Goal: Task Accomplishment & Management: Manage account settings

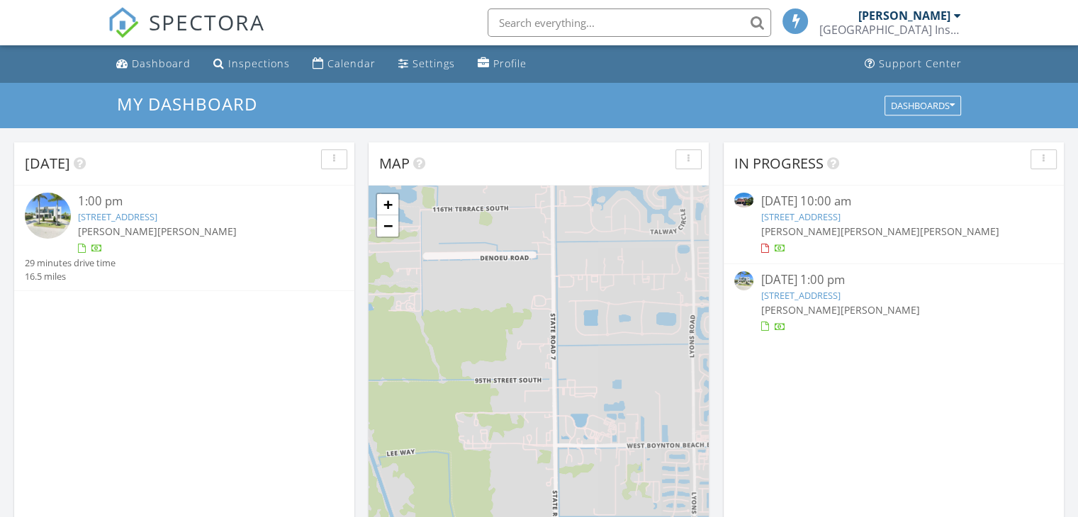
scroll to position [6, 7]
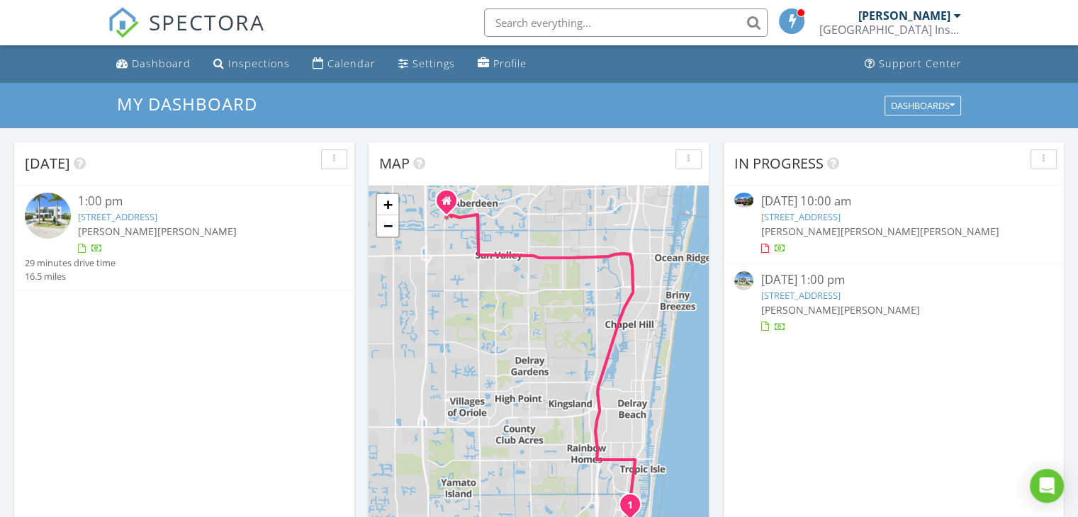
click at [143, 217] on link "[STREET_ADDRESS]" at bounding box center [117, 216] width 79 height 13
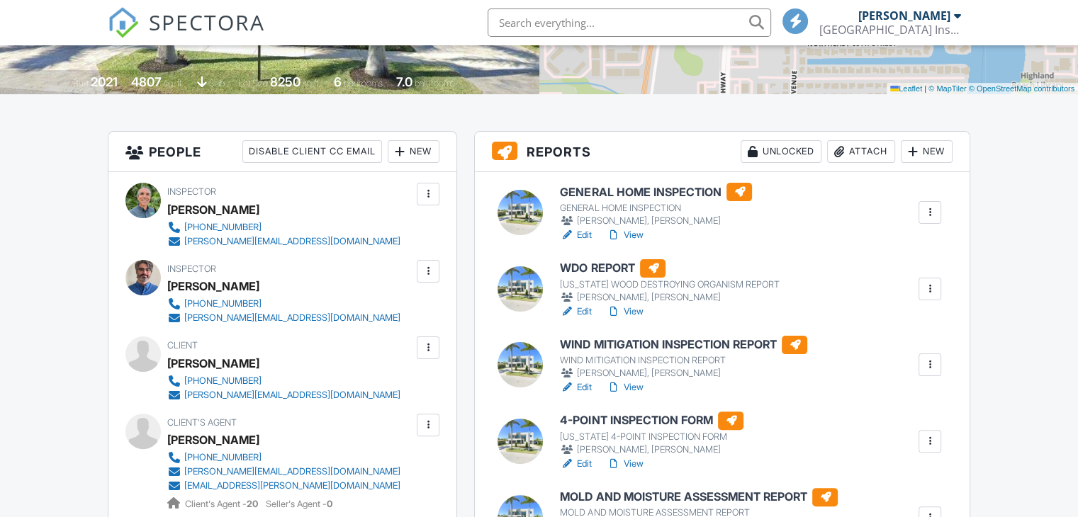
scroll to position [354, 0]
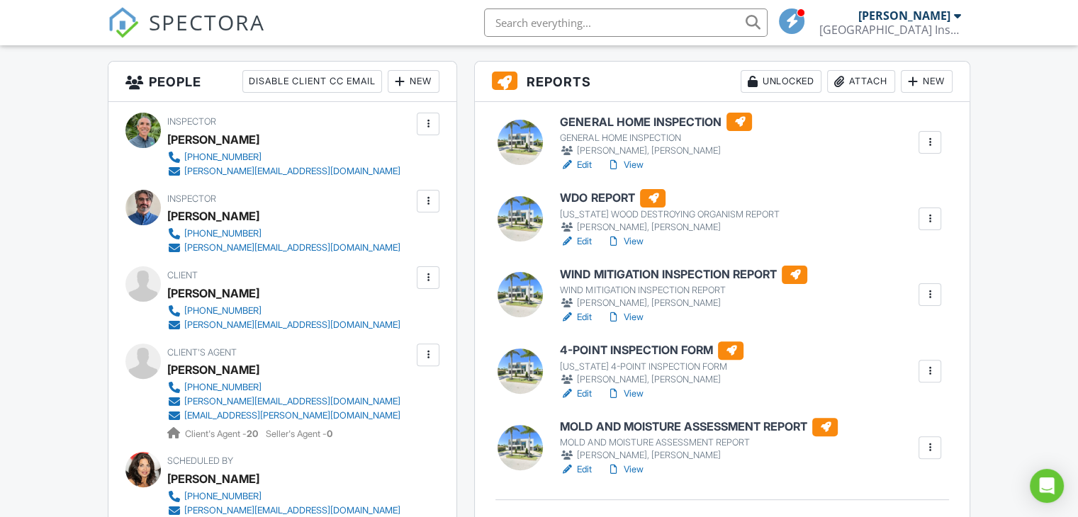
click at [631, 160] on link "View" at bounding box center [624, 165] width 37 height 14
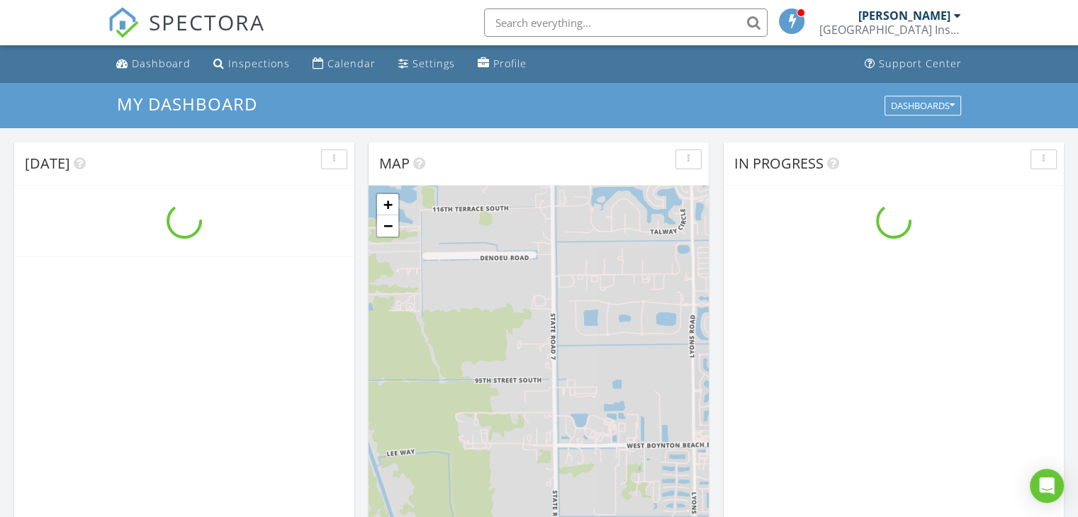
scroll to position [1312, 1100]
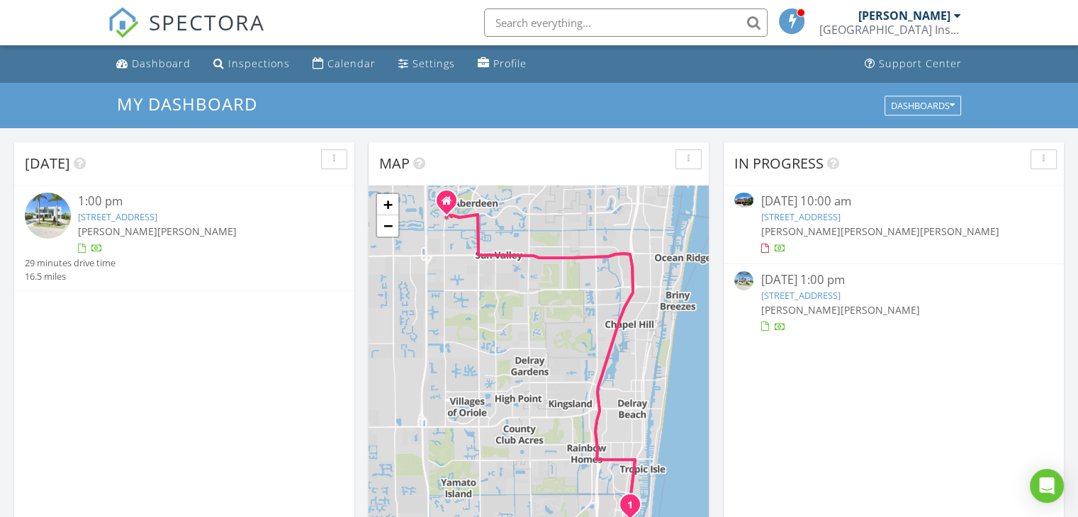
click at [130, 216] on link "[STREET_ADDRESS]" at bounding box center [117, 216] width 79 height 13
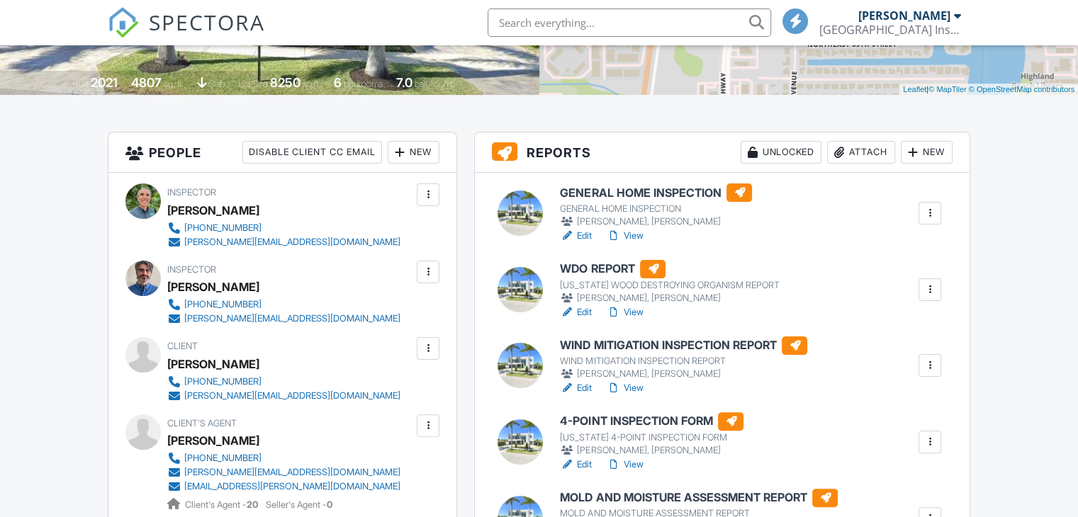
click at [631, 236] on link "View" at bounding box center [624, 236] width 37 height 14
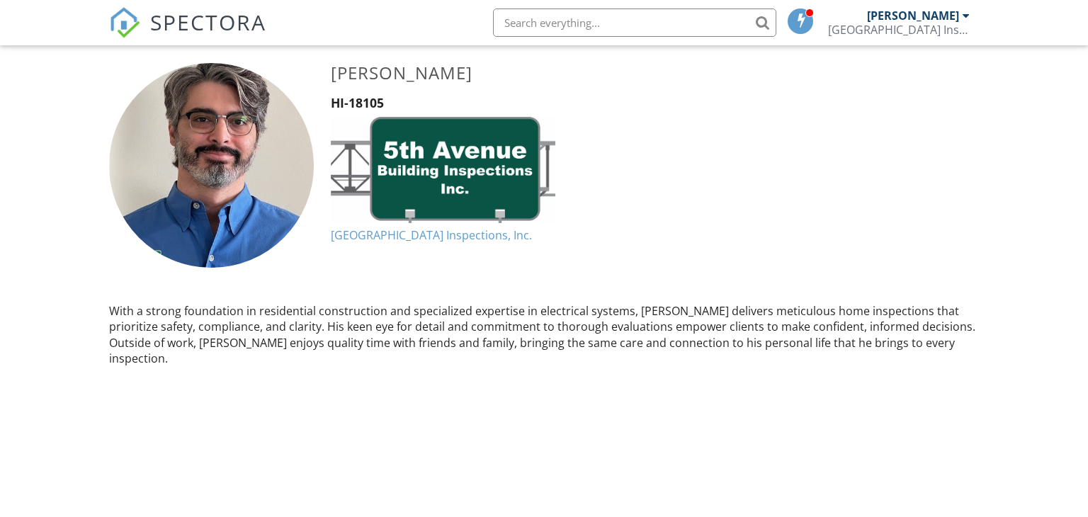
click at [816, 26] on link at bounding box center [802, 22] width 29 height 45
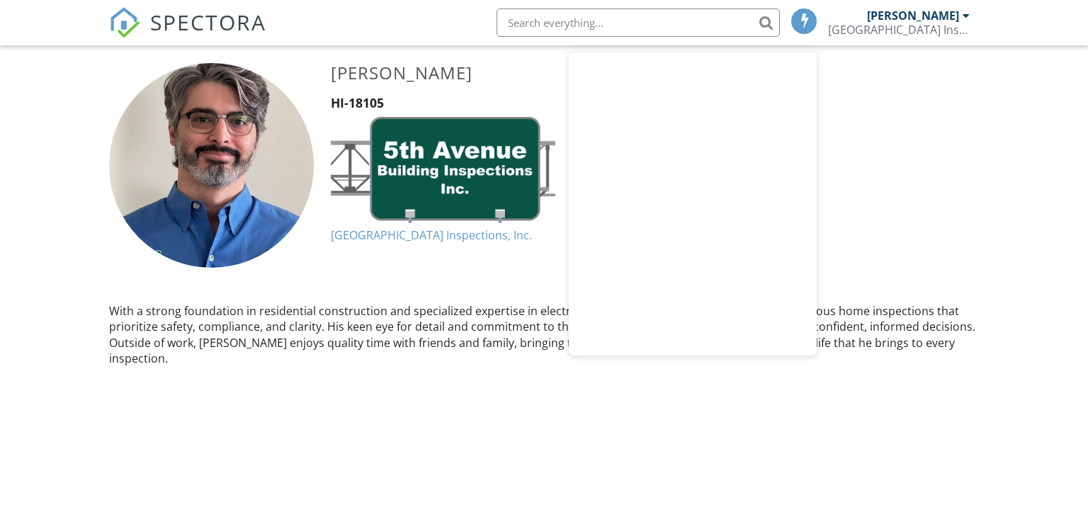
click at [877, 18] on div "[PERSON_NAME]" at bounding box center [913, 16] width 92 height 14
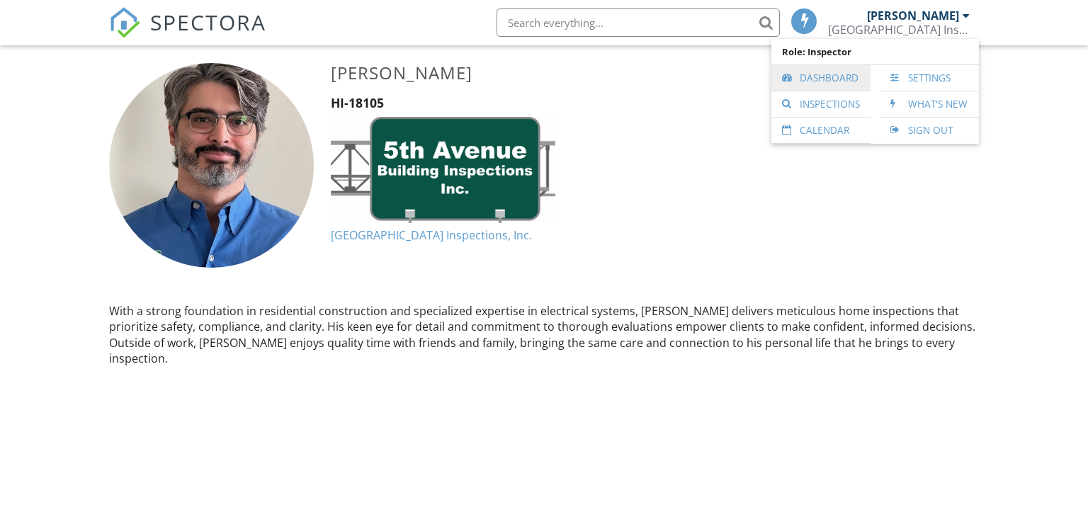
click at [819, 81] on link "Dashboard" at bounding box center [821, 78] width 85 height 26
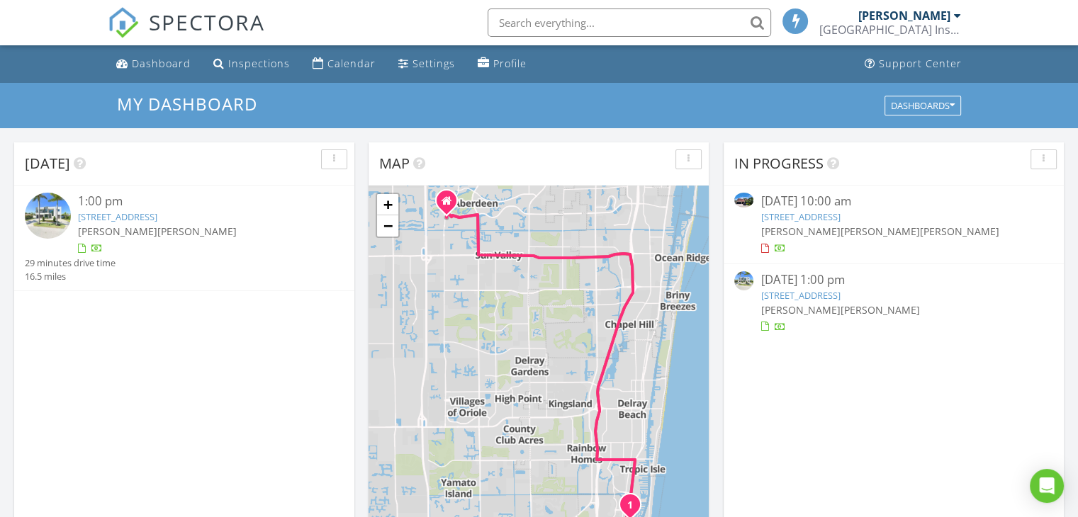
click at [52, 212] on img at bounding box center [48, 216] width 46 height 46
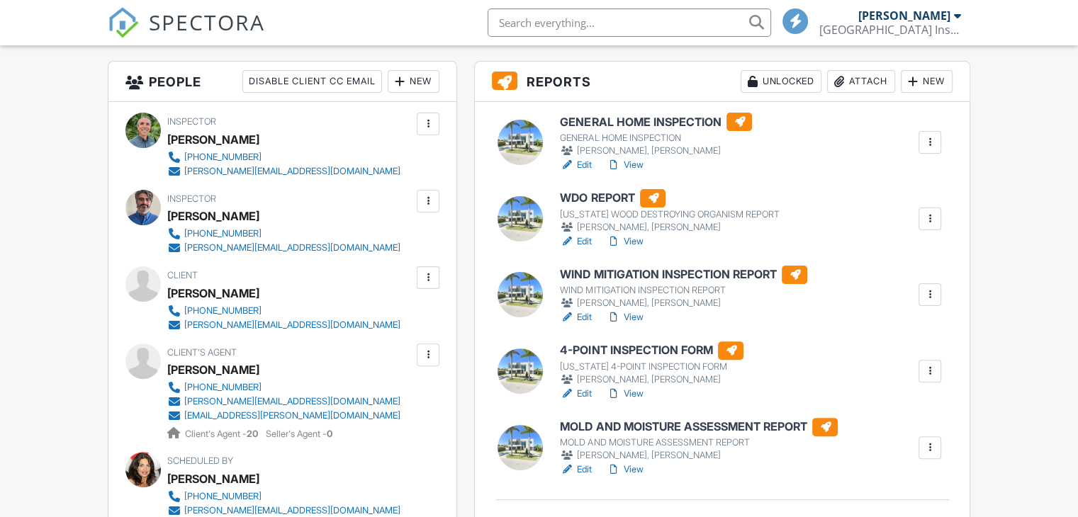
scroll to position [354, 0]
click at [637, 466] on link "View" at bounding box center [624, 470] width 37 height 14
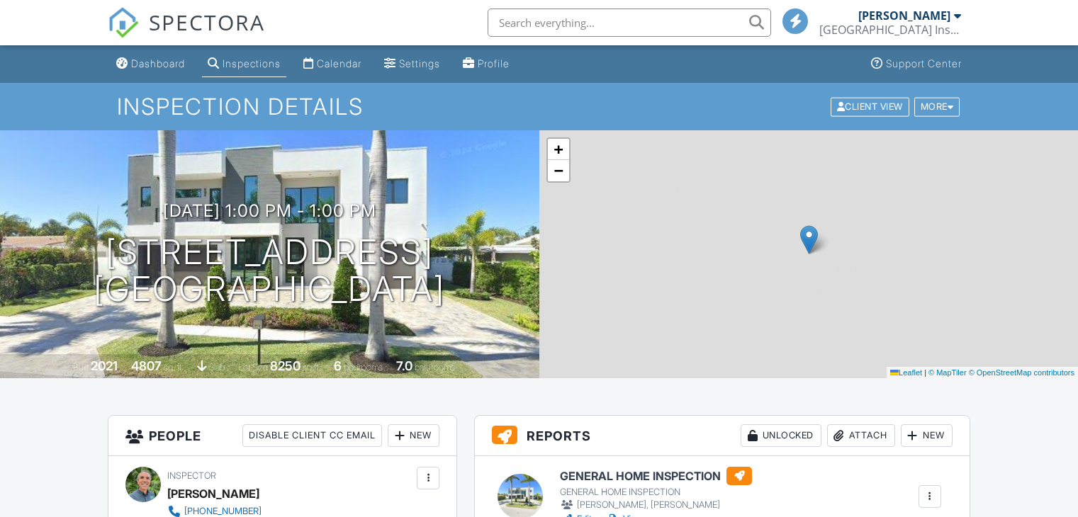
scroll to position [354, 0]
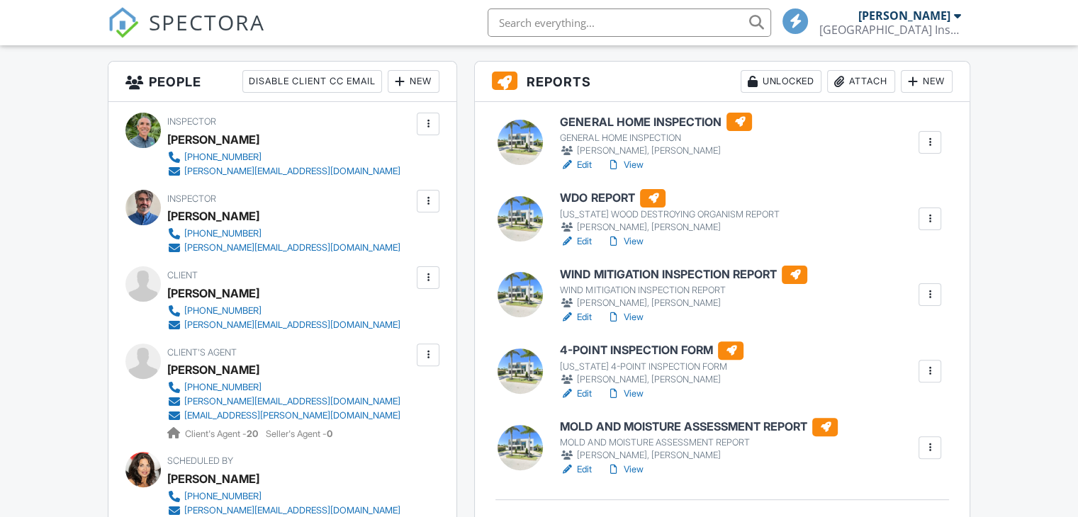
click at [629, 170] on link "View" at bounding box center [624, 165] width 37 height 14
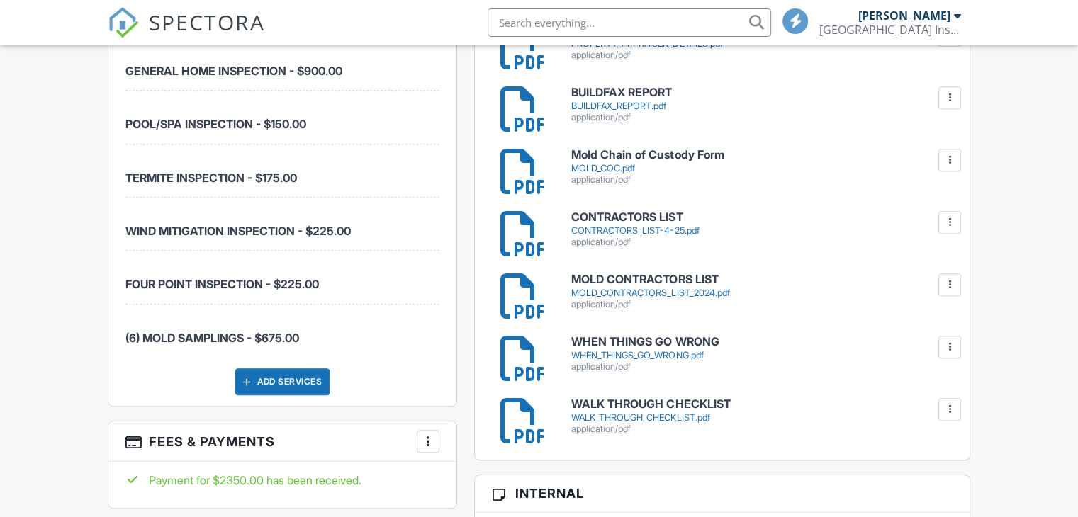
scroll to position [992, 0]
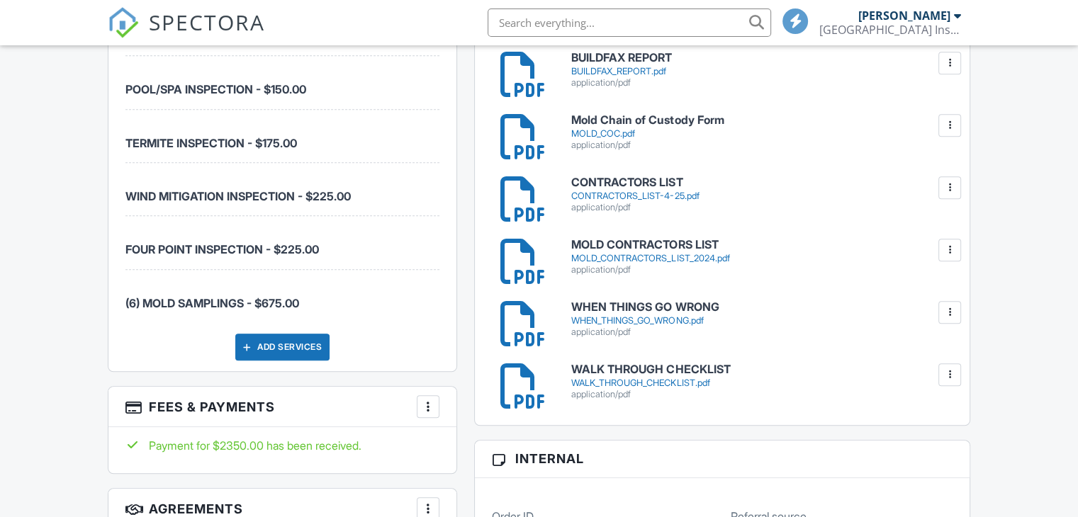
click at [610, 196] on div "CONTRACTORS_LIST-4-25.pdf" at bounding box center [761, 196] width 381 height 11
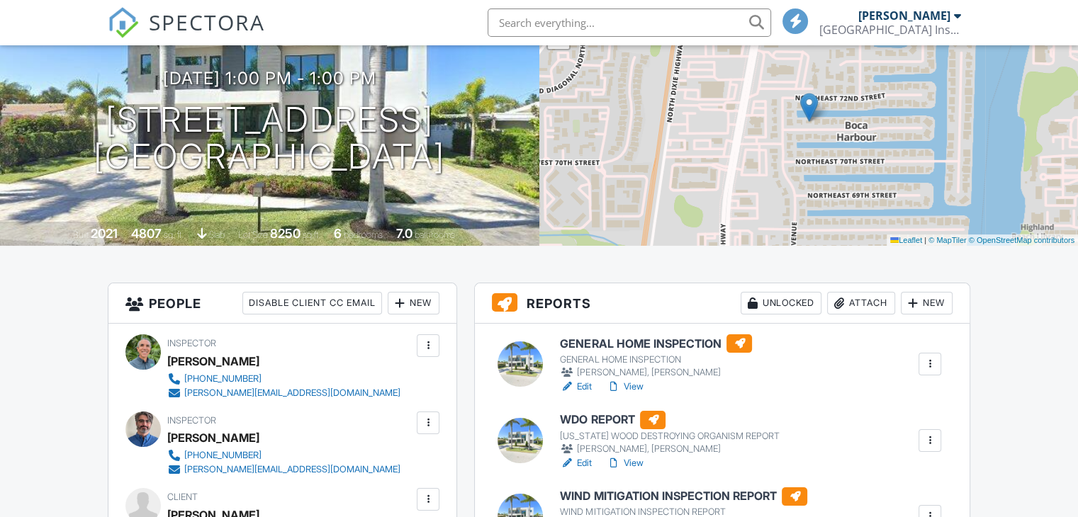
scroll to position [142, 0]
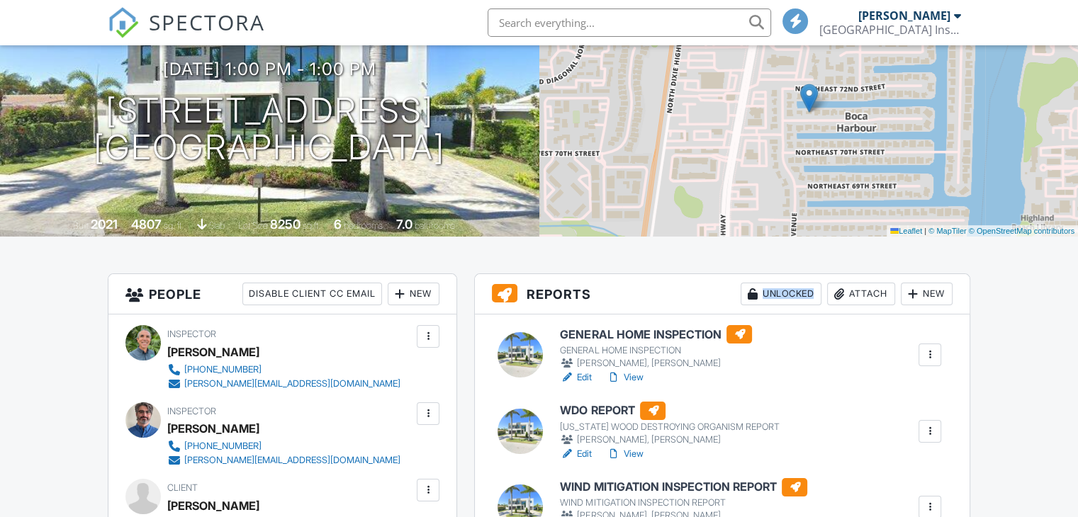
drag, startPoint x: 755, startPoint y: 274, endPoint x: 825, endPoint y: 274, distance: 69.4
click at [825, 274] on h3 "Reports Unlocked Attach New" at bounding box center [722, 294] width 495 height 40
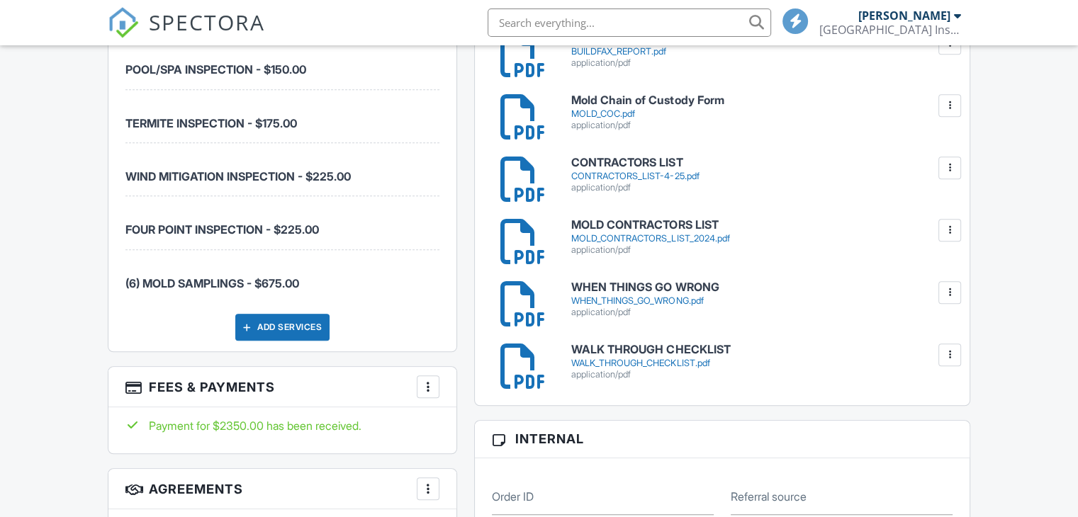
scroll to position [992, 0]
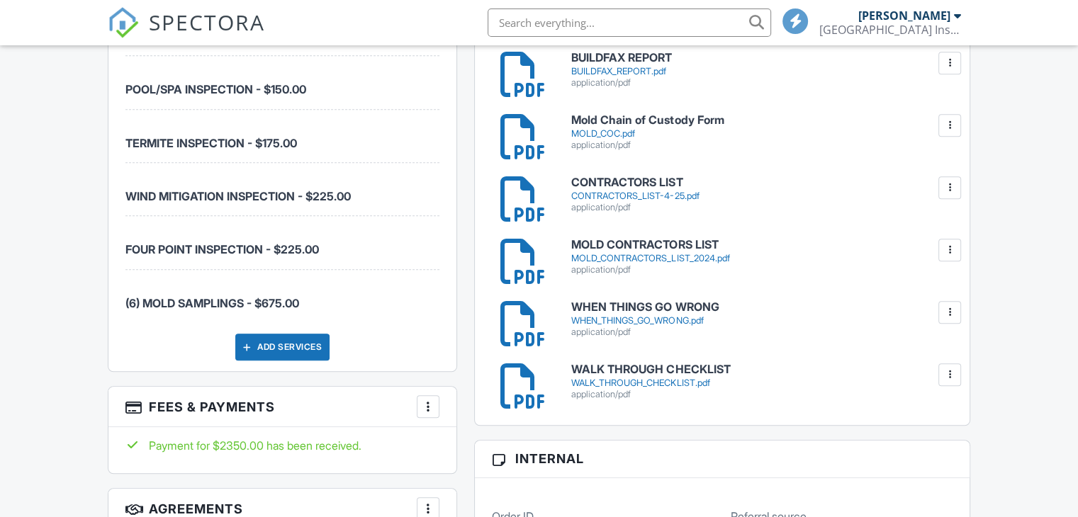
click at [947, 194] on div at bounding box center [949, 187] width 23 height 23
click at [728, 191] on div "CONTRACTORS_LIST-4-25.pdf" at bounding box center [761, 196] width 381 height 11
click at [665, 381] on div "WALK_THROUGH_CHECKLIST.pdf" at bounding box center [761, 383] width 381 height 11
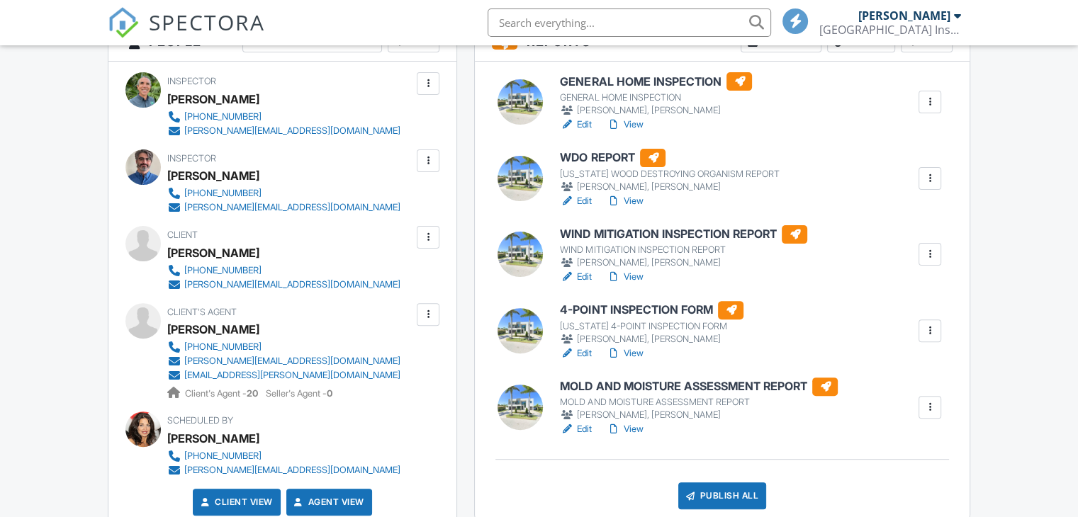
scroll to position [425, 0]
